Goal: Task Accomplishment & Management: Manage account settings

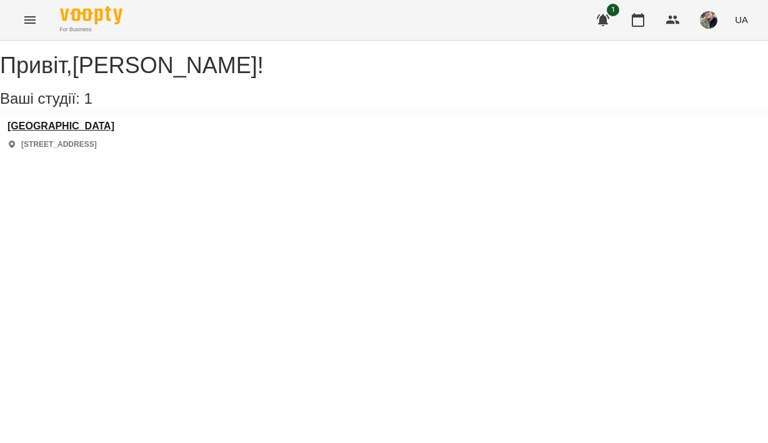
click at [71, 132] on h3 "[GEOGRAPHIC_DATA]" at bounding box center [61, 126] width 107 height 11
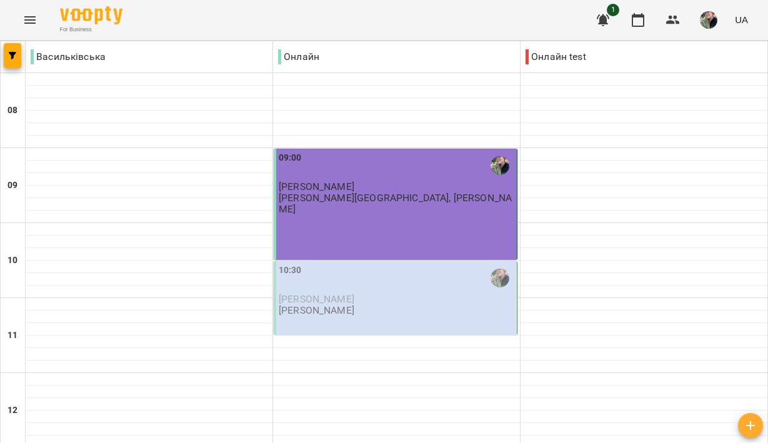
scroll to position [353, 0]
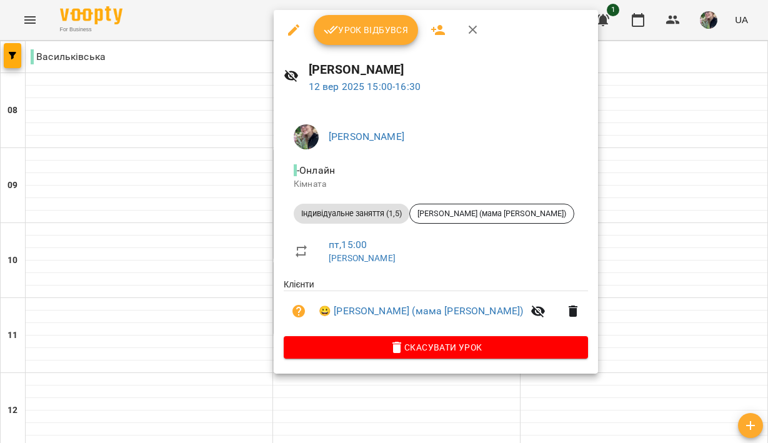
click at [392, 34] on span "Урок відбувся" at bounding box center [366, 30] width 85 height 15
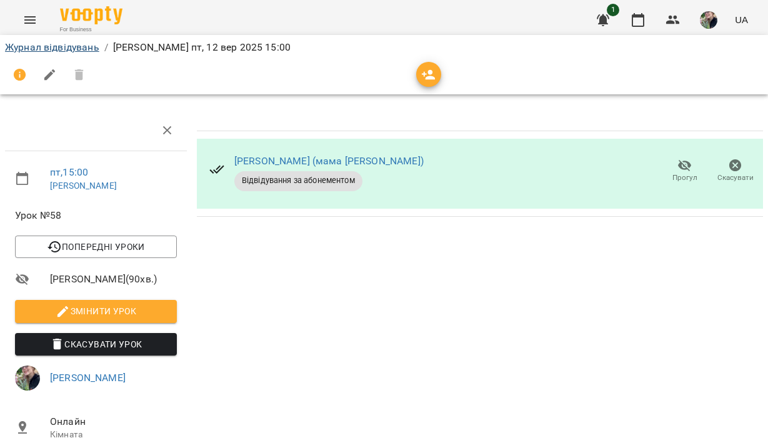
click at [71, 49] on link "Журнал відвідувань" at bounding box center [52, 47] width 94 height 12
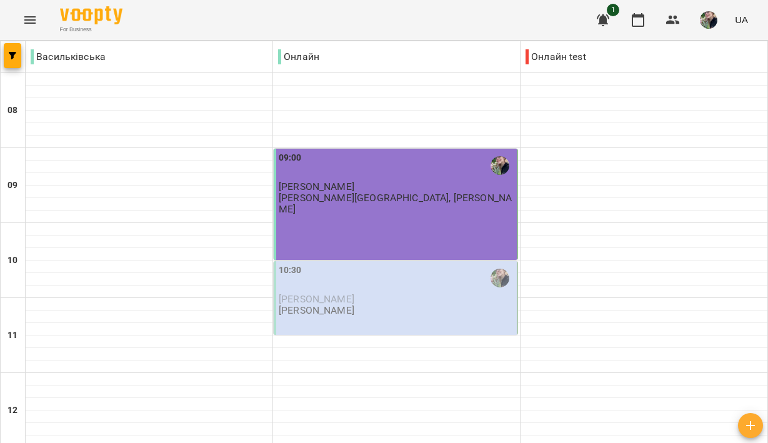
scroll to position [511, 0]
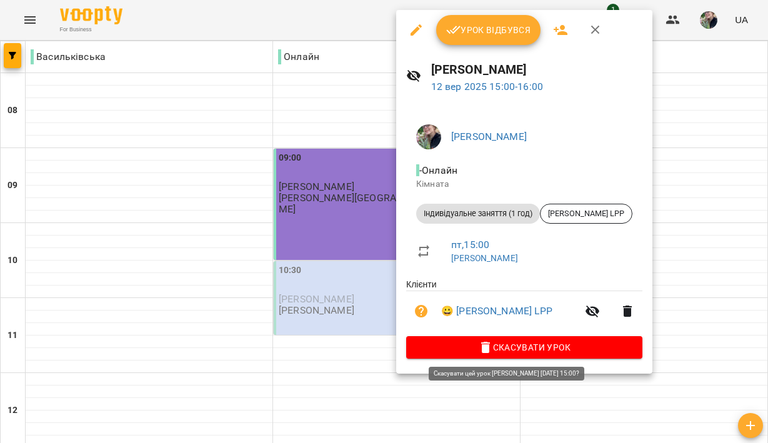
click at [478, 350] on icon "button" at bounding box center [485, 347] width 15 height 15
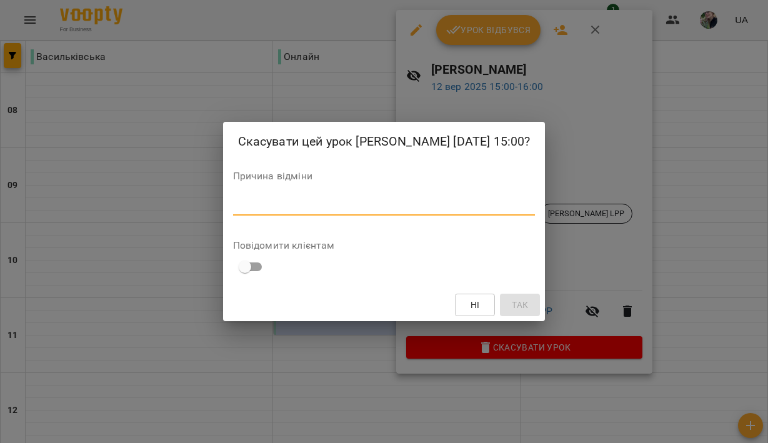
click at [425, 211] on textarea at bounding box center [384, 205] width 303 height 11
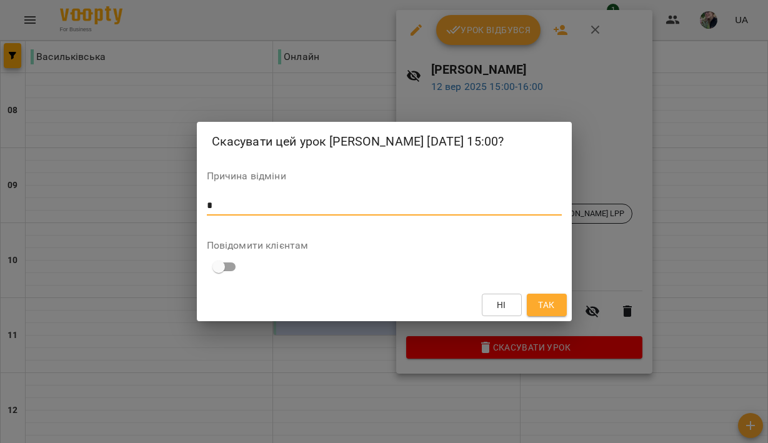
type textarea "*"
click at [553, 313] on span "Так" at bounding box center [546, 305] width 16 height 15
